Goal: Transaction & Acquisition: Purchase product/service

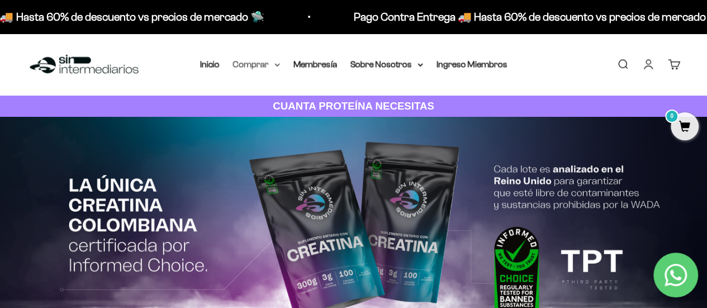
click at [278, 67] on summary "Comprar" at bounding box center [256, 64] width 47 height 15
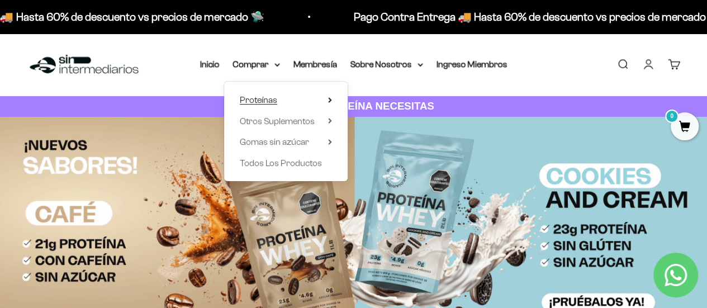
click at [320, 96] on summary "Proteínas" at bounding box center [286, 100] width 92 height 15
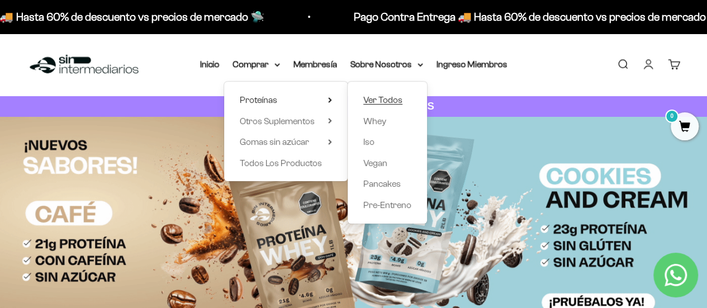
click at [387, 95] on span "Ver Todos" at bounding box center [382, 99] width 39 height 9
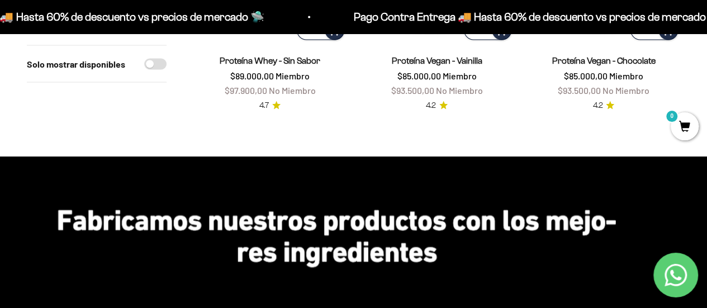
scroll to position [1045, 0]
